Goal: Task Accomplishment & Management: Use online tool/utility

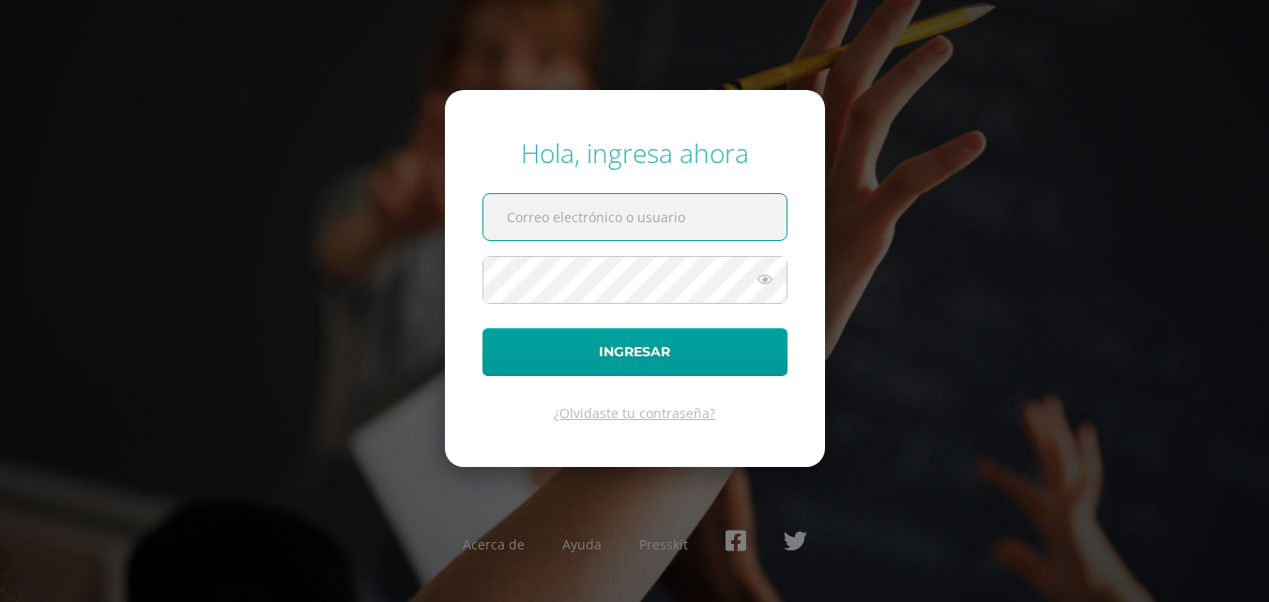
click at [613, 224] on input "text" at bounding box center [634, 217] width 303 height 46
type input "lortiz@colegiost.edu.gt"
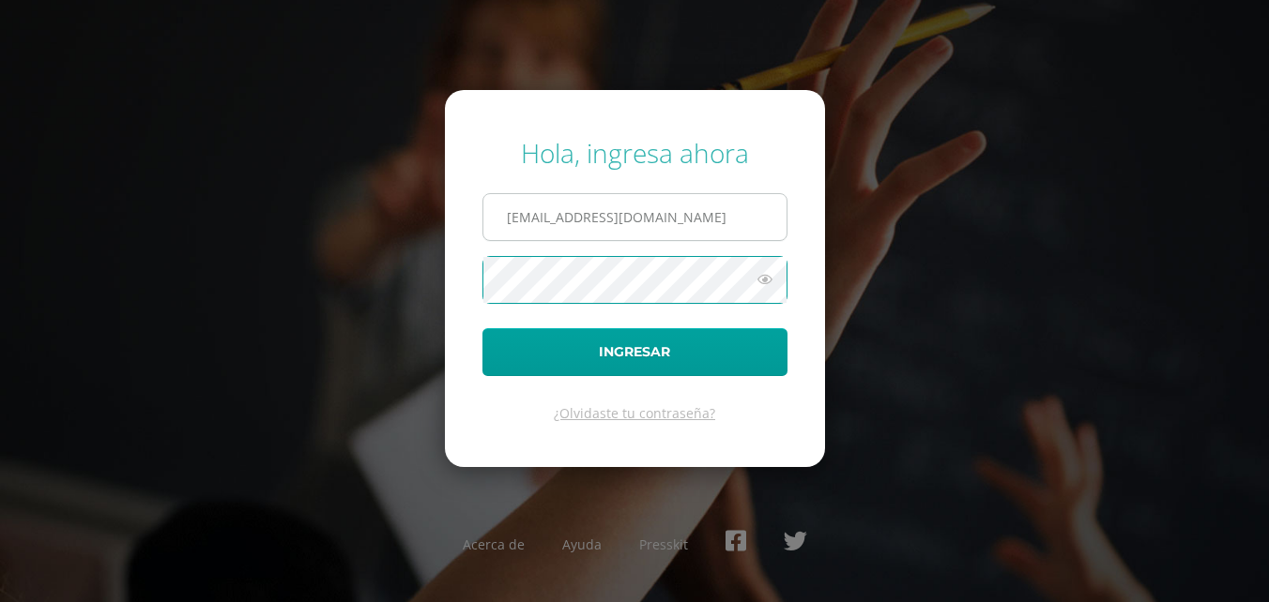
click at [482, 328] on button "Ingresar" at bounding box center [634, 352] width 305 height 48
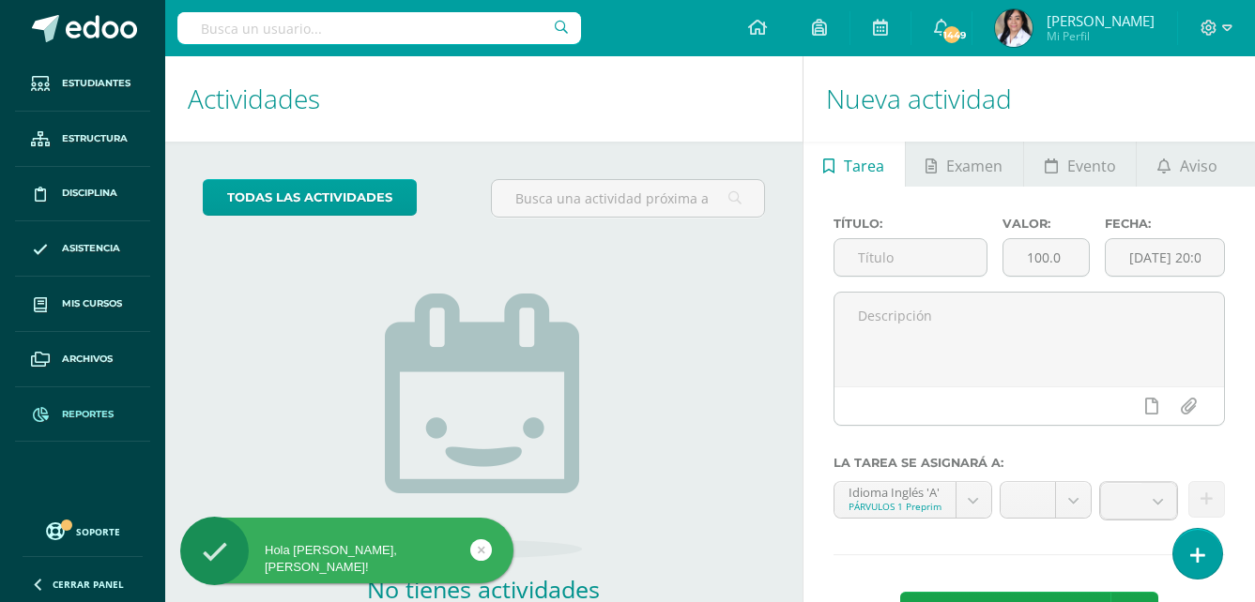
click at [97, 403] on link "Reportes" at bounding box center [82, 415] width 135 height 55
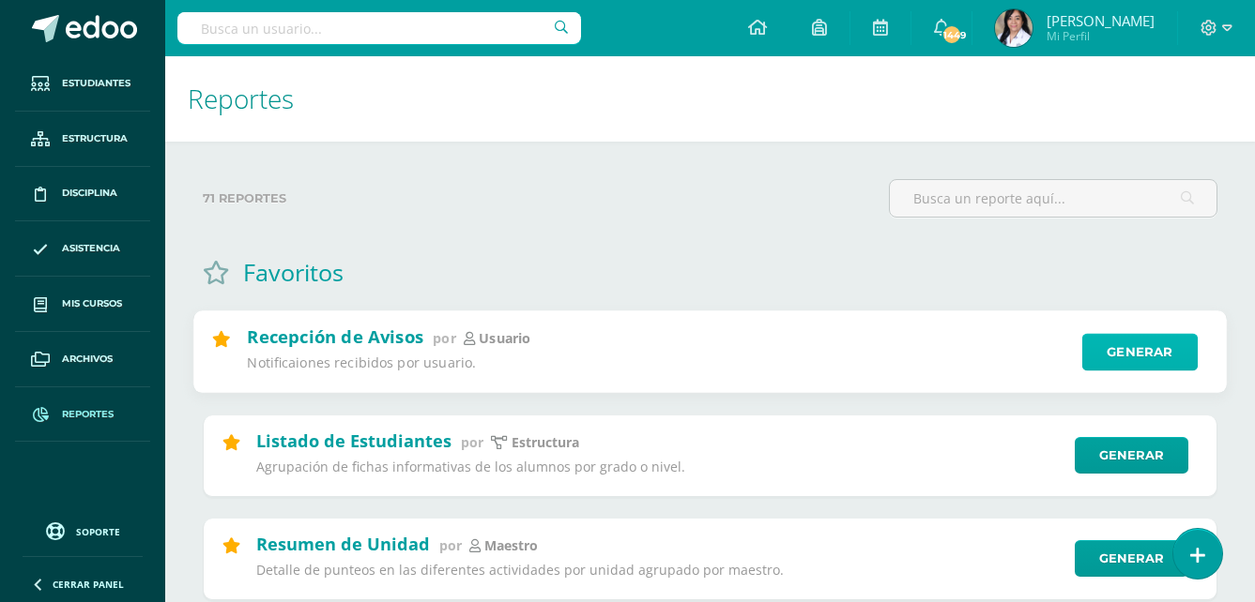
click at [1140, 357] on link "Generar" at bounding box center [1139, 353] width 115 height 38
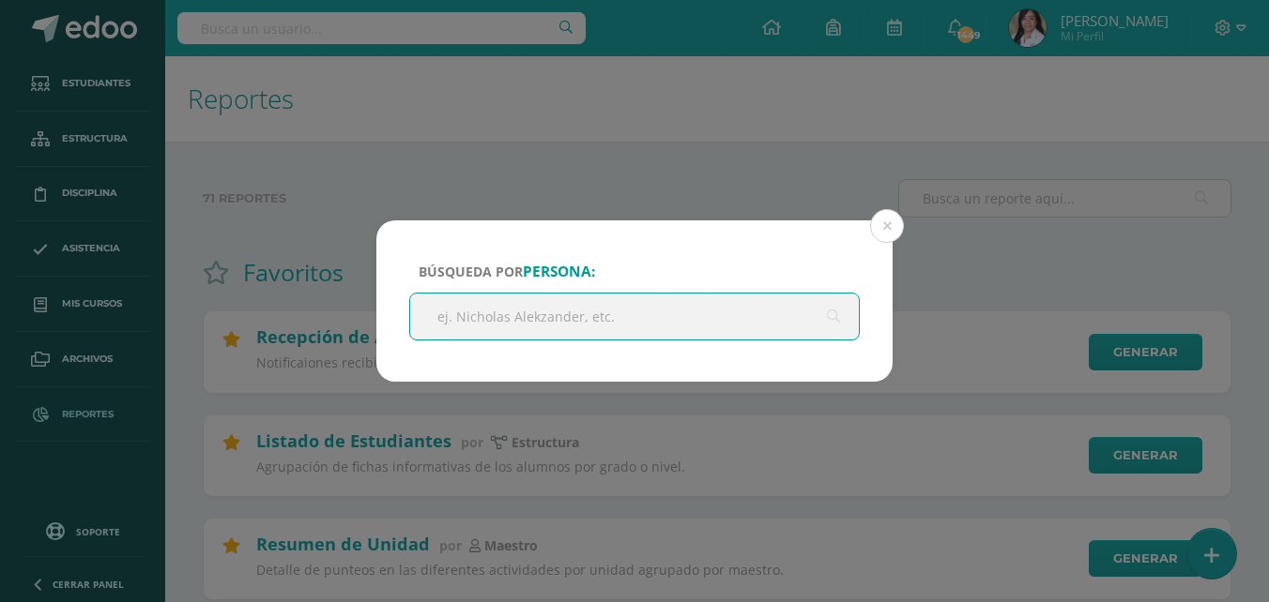
click at [747, 328] on input "text" at bounding box center [634, 317] width 449 height 46
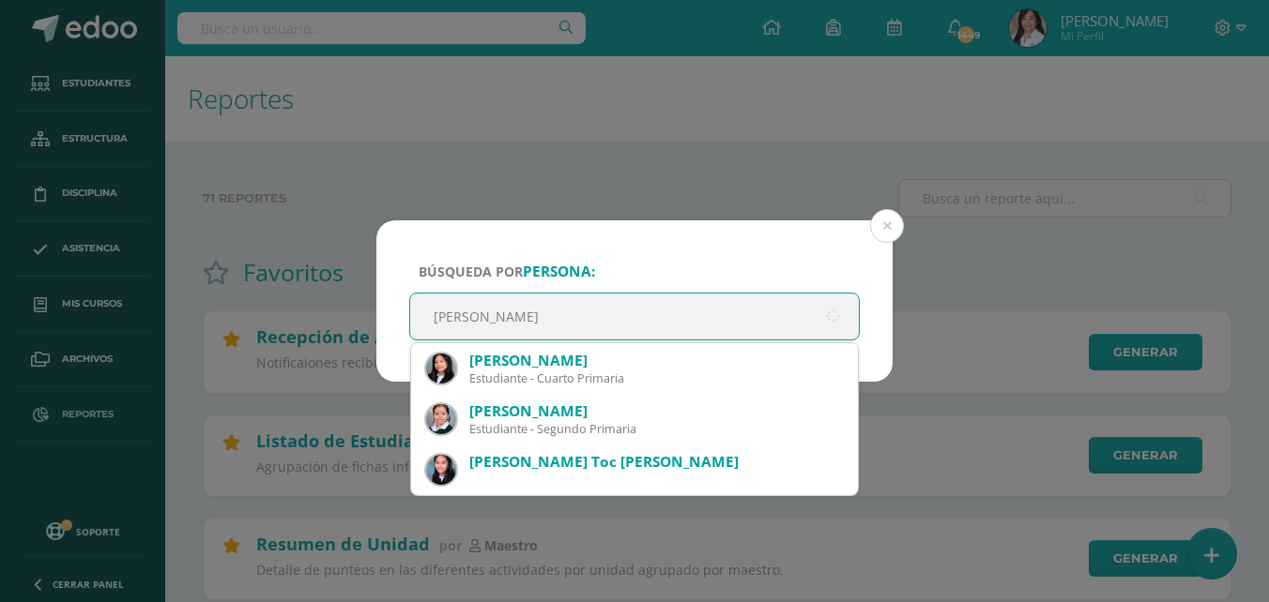
type input "[PERSON_NAME]"
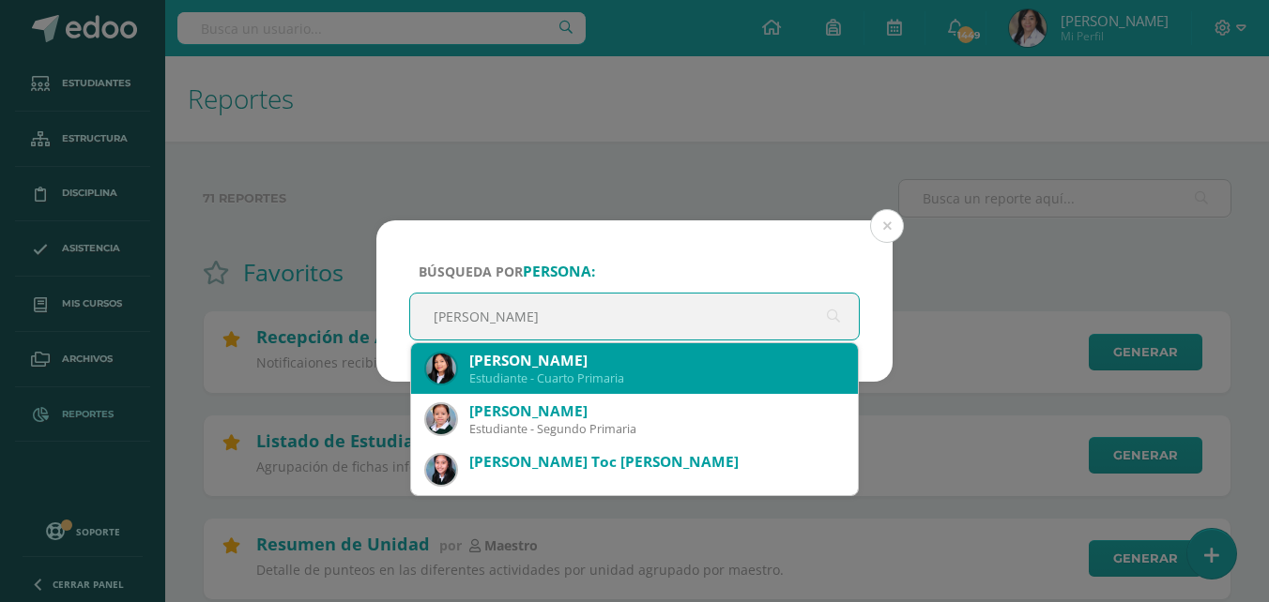
click at [718, 359] on div "[PERSON_NAME]" at bounding box center [655, 361] width 373 height 20
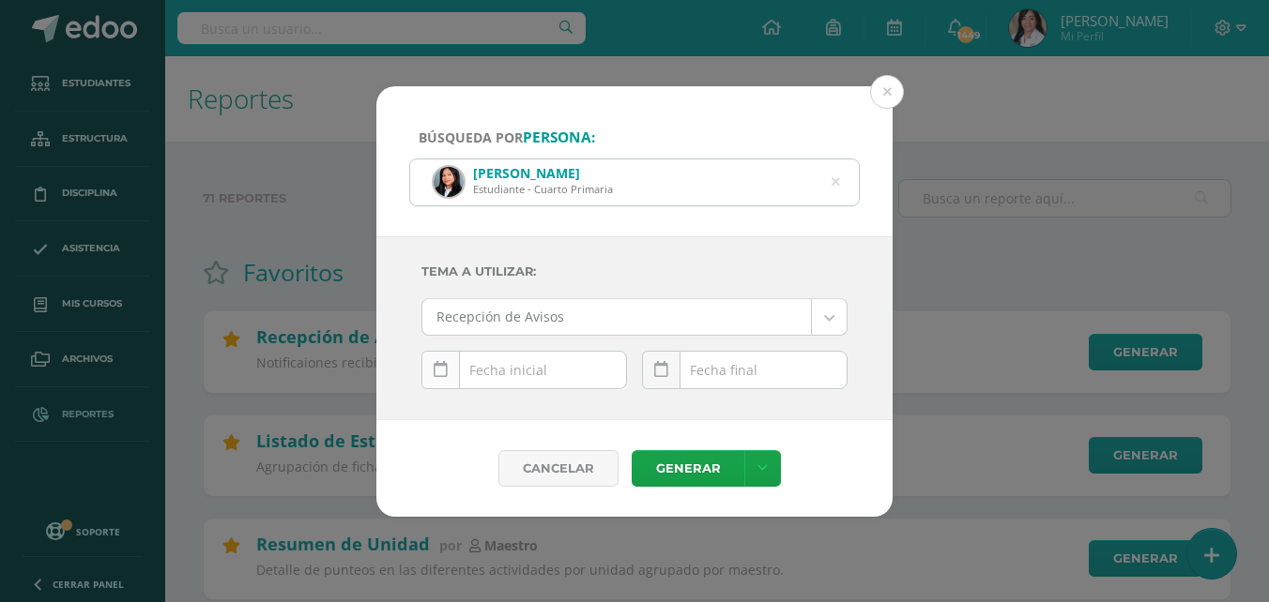
click at [434, 371] on icon at bounding box center [441, 370] width 14 height 16
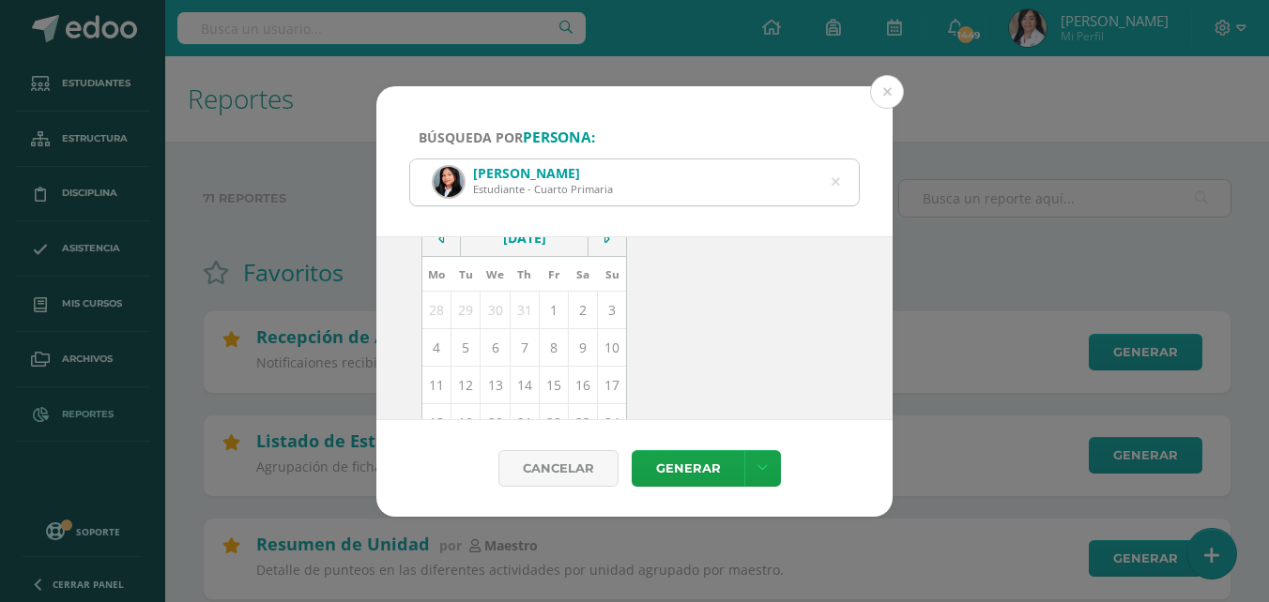
scroll to position [188, 0]
click at [547, 304] on td "1" at bounding box center [553, 296] width 29 height 38
type input "[DATE]"
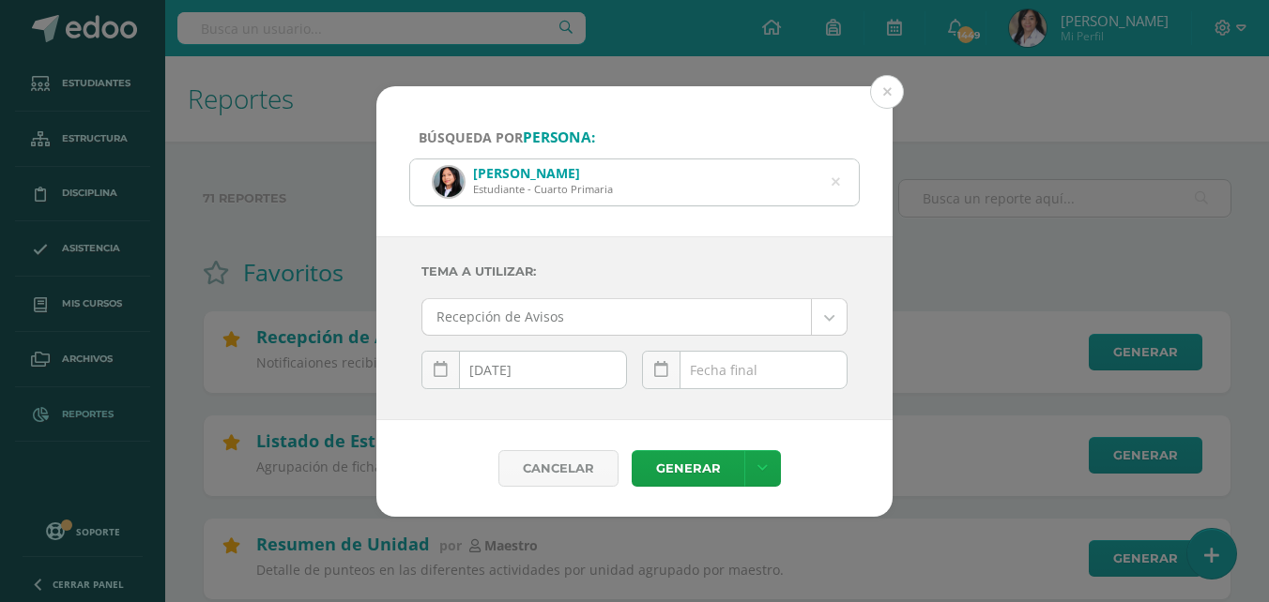
scroll to position [0, 0]
click at [666, 357] on link at bounding box center [661, 370] width 38 height 38
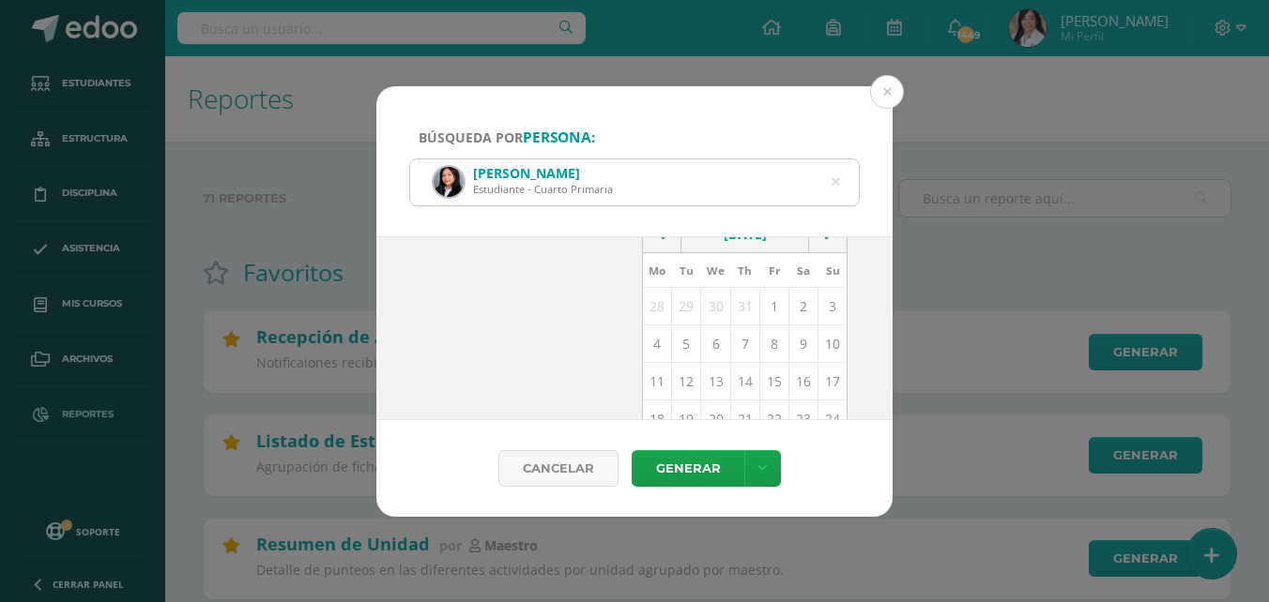
scroll to position [188, 0]
click at [707, 366] on td "13" at bounding box center [715, 371] width 29 height 38
type input "[DATE]"
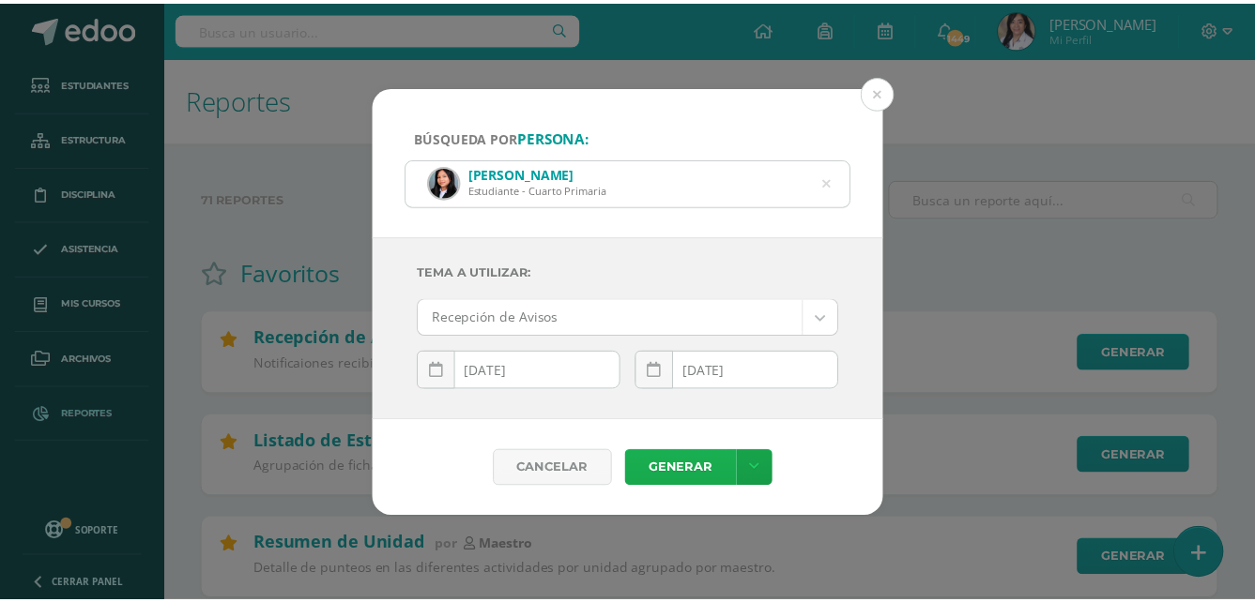
scroll to position [0, 0]
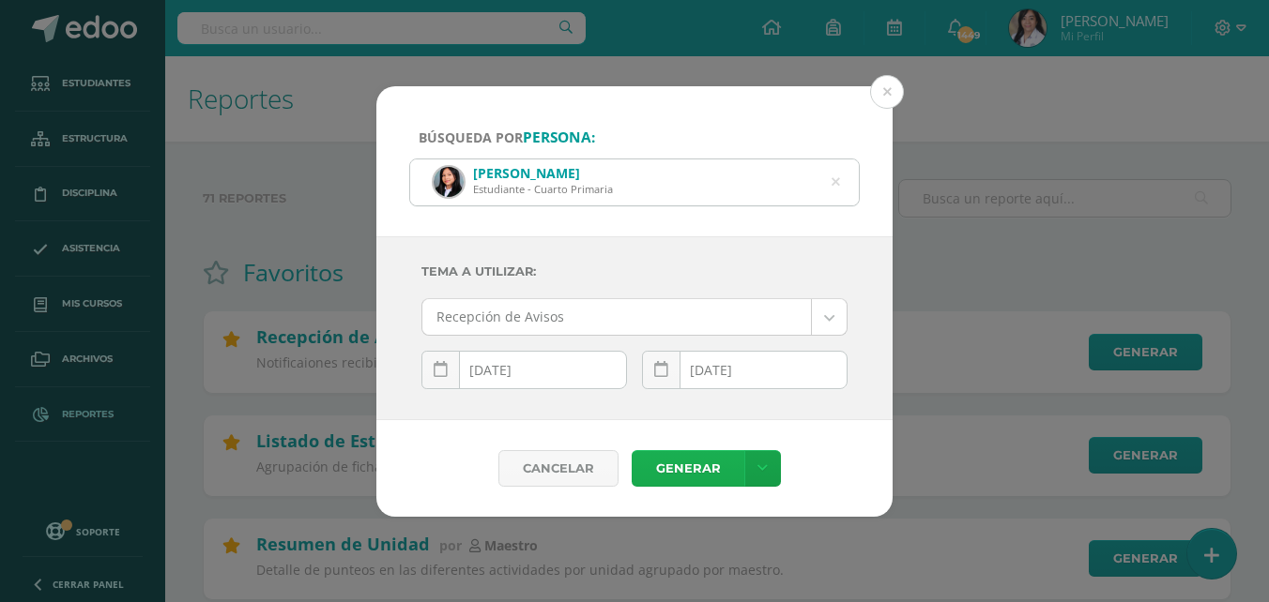
click at [697, 470] on link "Generar" at bounding box center [688, 468] width 113 height 37
click at [887, 81] on button at bounding box center [887, 92] width 34 height 34
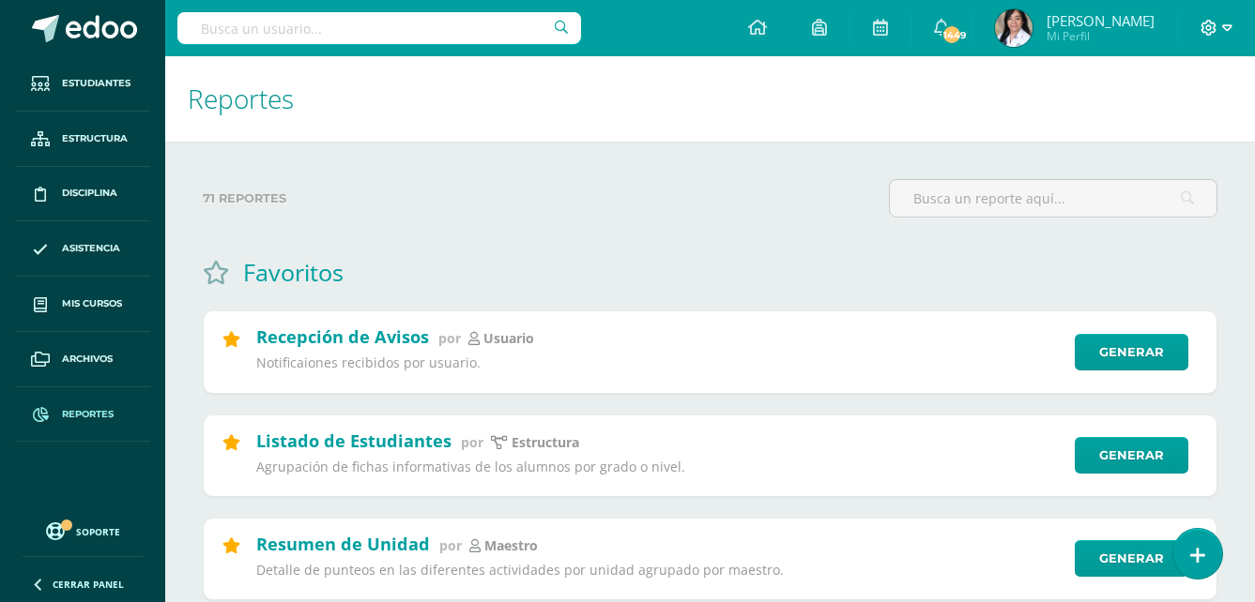
click at [1219, 28] on span at bounding box center [1216, 28] width 32 height 21
click at [1165, 121] on span "Cerrar sesión" at bounding box center [1168, 128] width 84 height 18
